Goal: Information Seeking & Learning: Learn about a topic

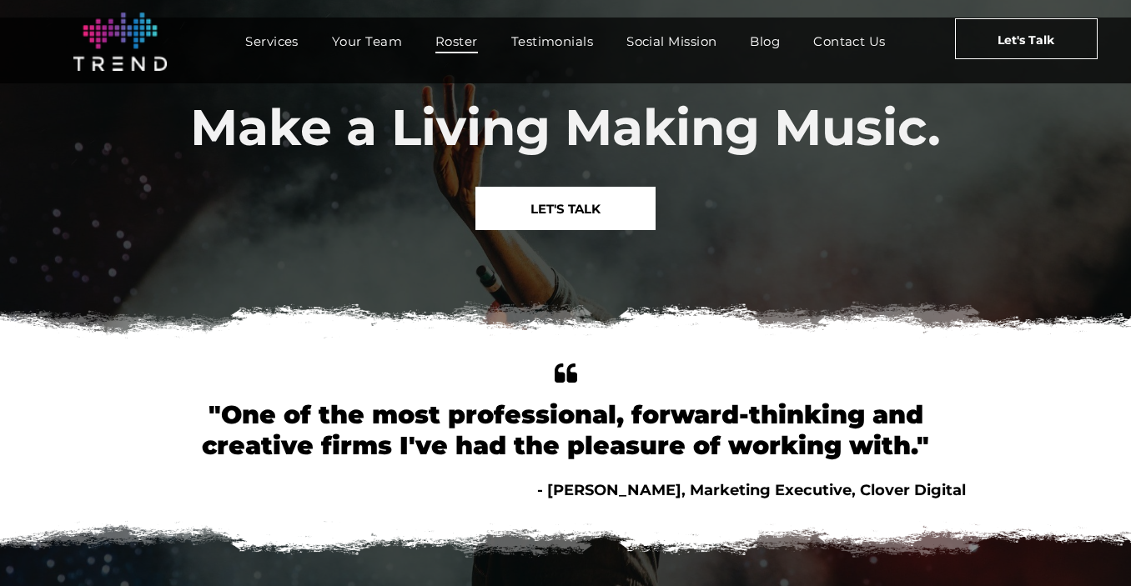
click at [444, 36] on span "Roster" at bounding box center [456, 41] width 43 height 24
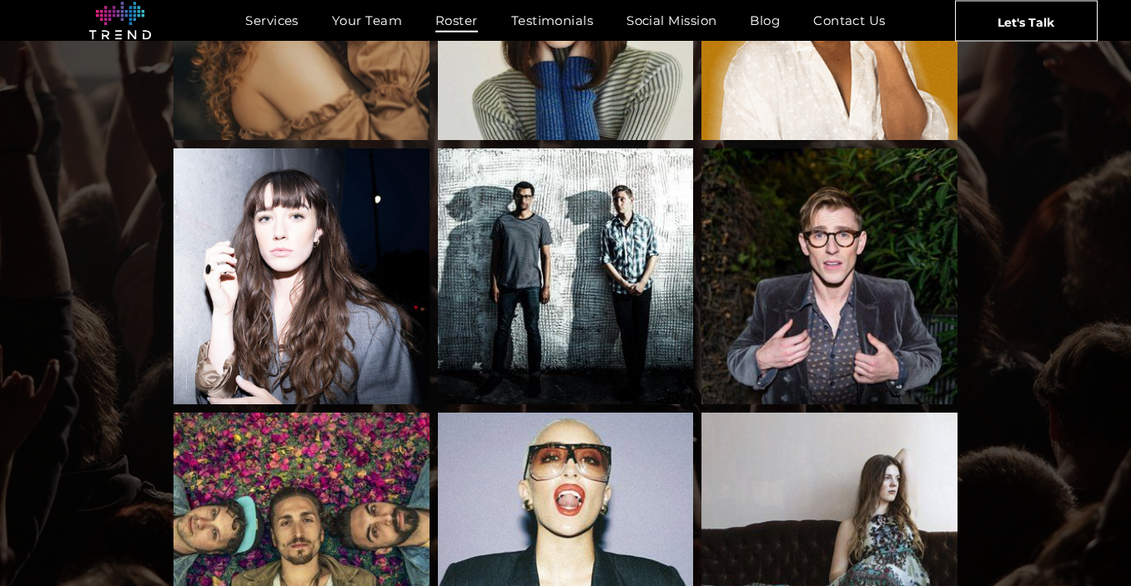
scroll to position [1113, 0]
